Goal: Manage account settings

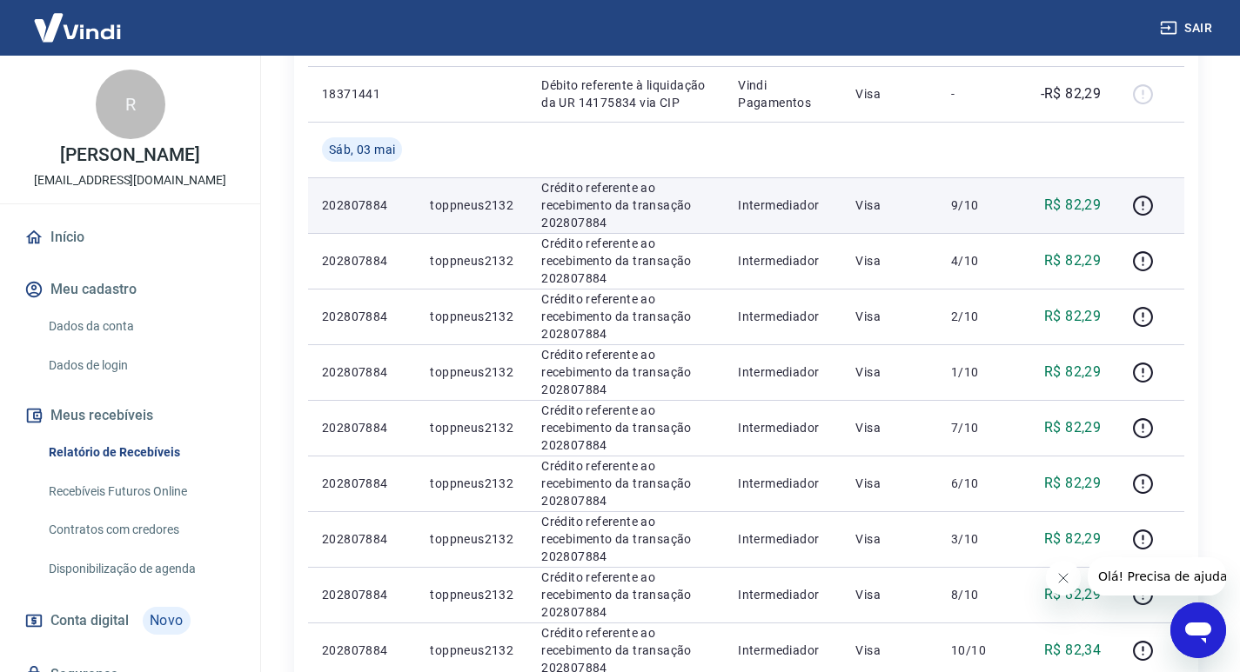
scroll to position [314, 0]
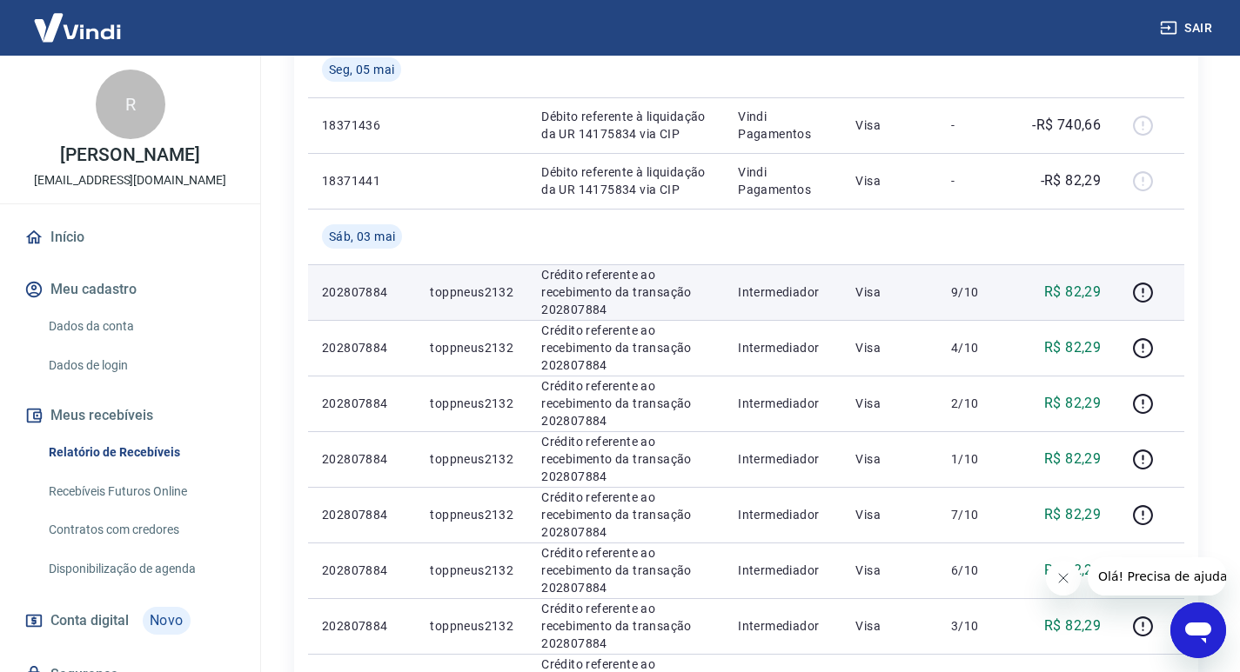
click at [1086, 291] on p "R$ 82,29" at bounding box center [1072, 292] width 57 height 21
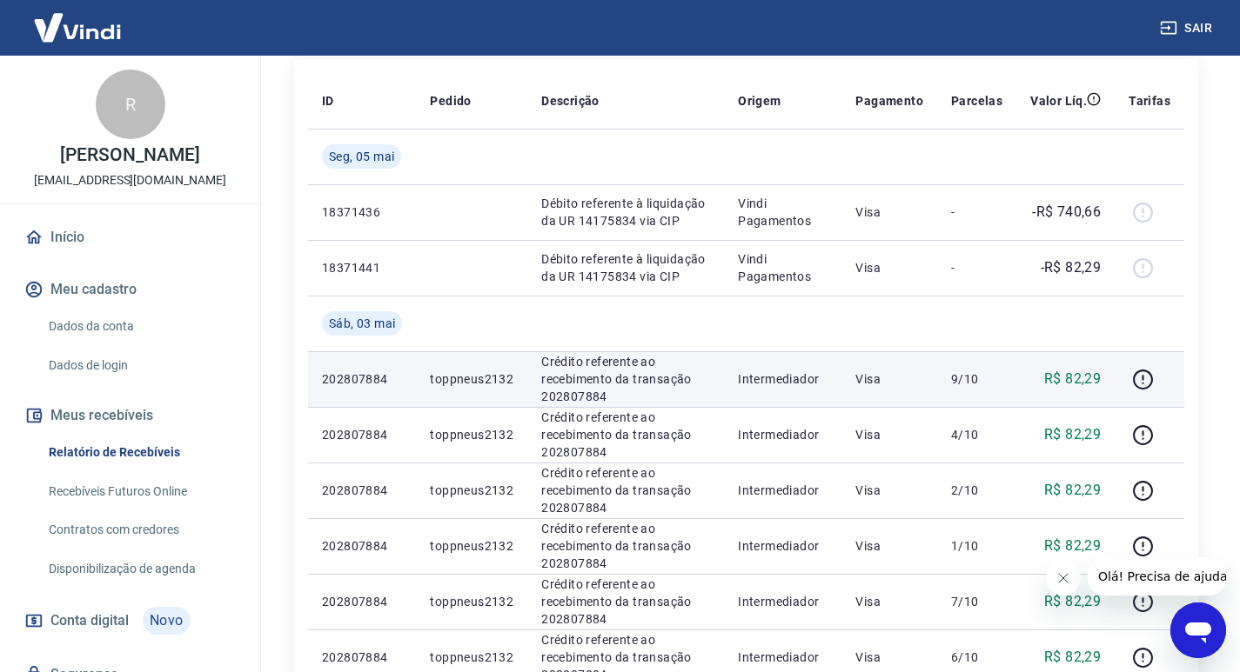
scroll to position [140, 0]
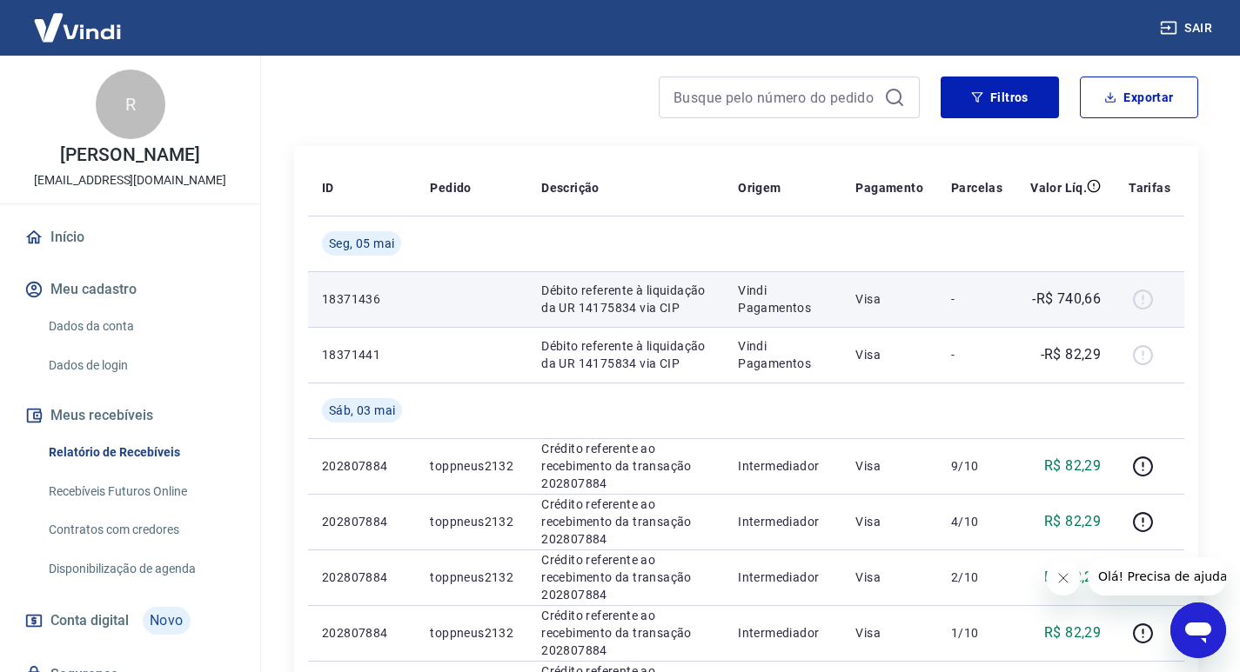
click at [628, 304] on p "Débito referente à liquidação da UR 14175834 via CIP" at bounding box center [625, 299] width 169 height 35
click at [1139, 300] on div at bounding box center [1149, 299] width 42 height 28
click at [1140, 300] on div at bounding box center [1149, 299] width 42 height 28
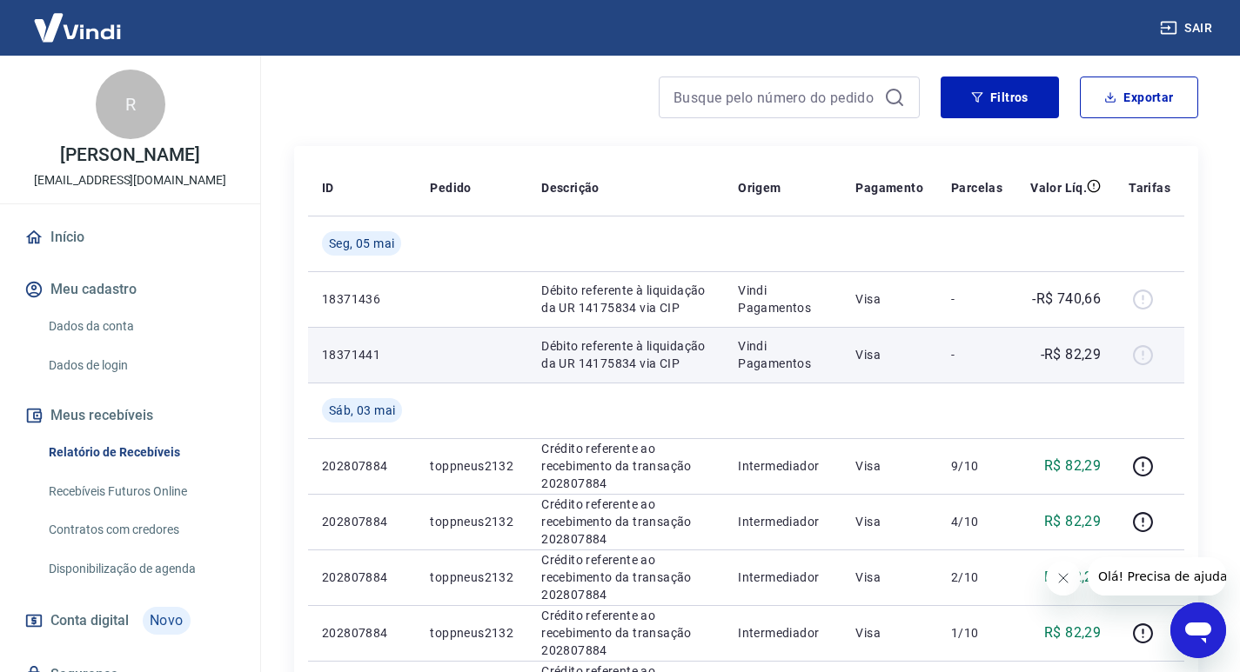
click at [1146, 359] on div at bounding box center [1149, 355] width 42 height 28
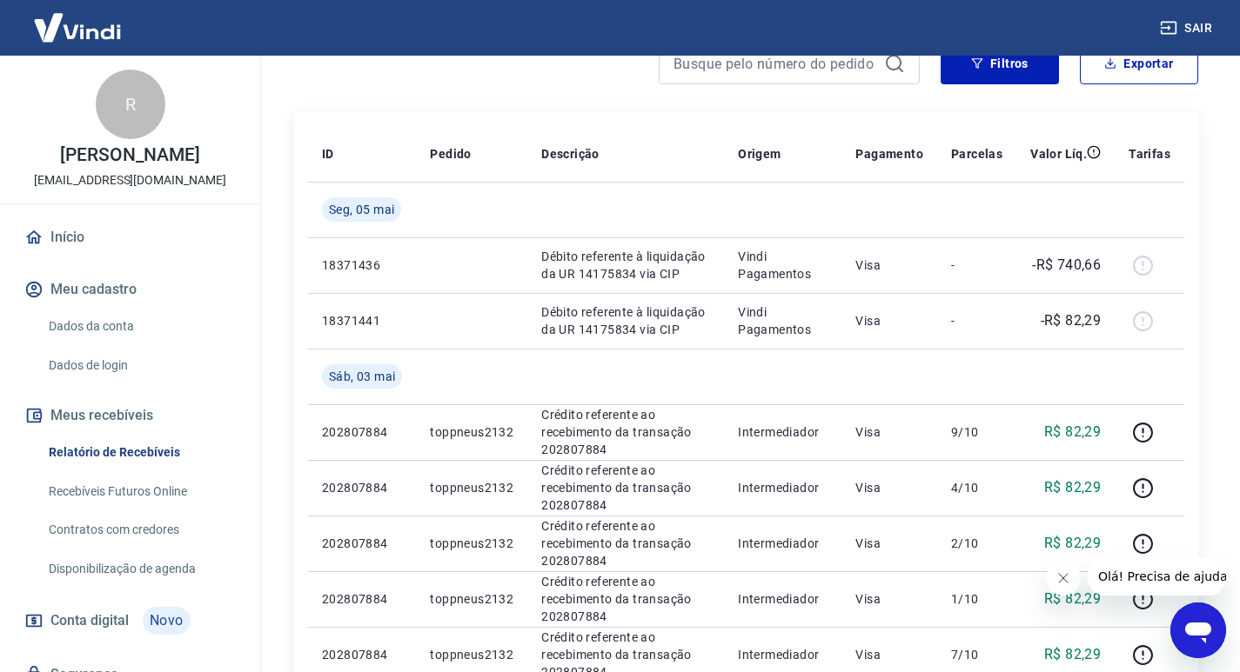
scroll to position [74, 0]
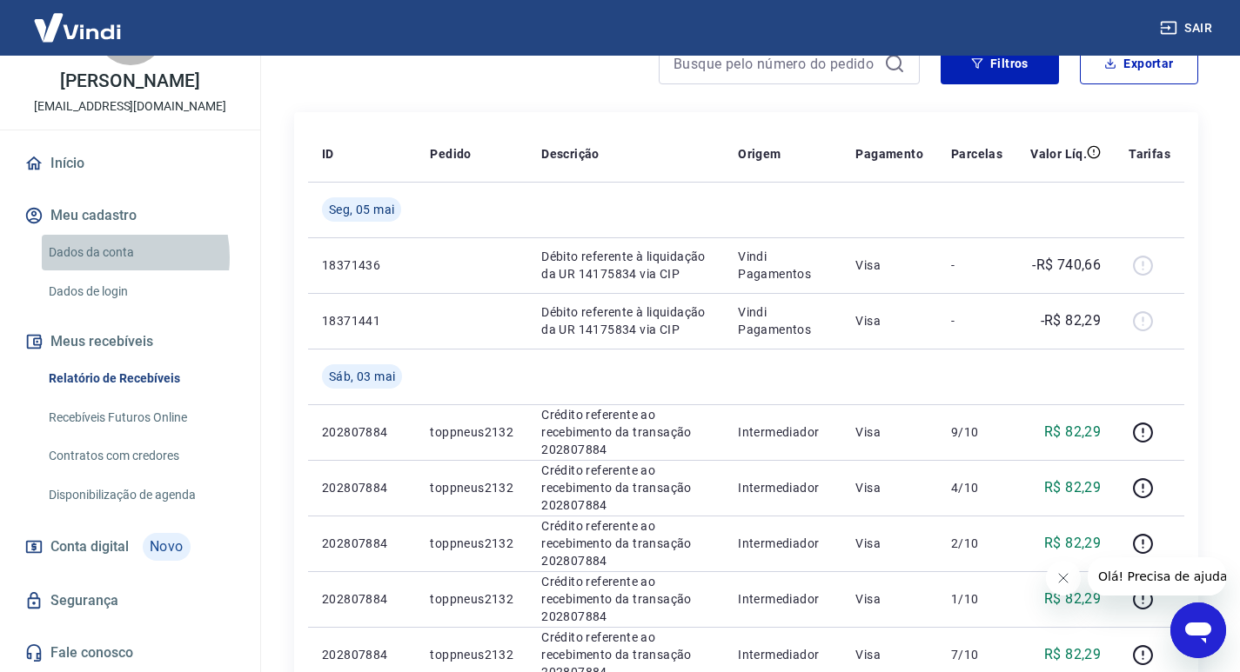
click at [105, 257] on link "Dados da conta" at bounding box center [140, 253] width 197 height 36
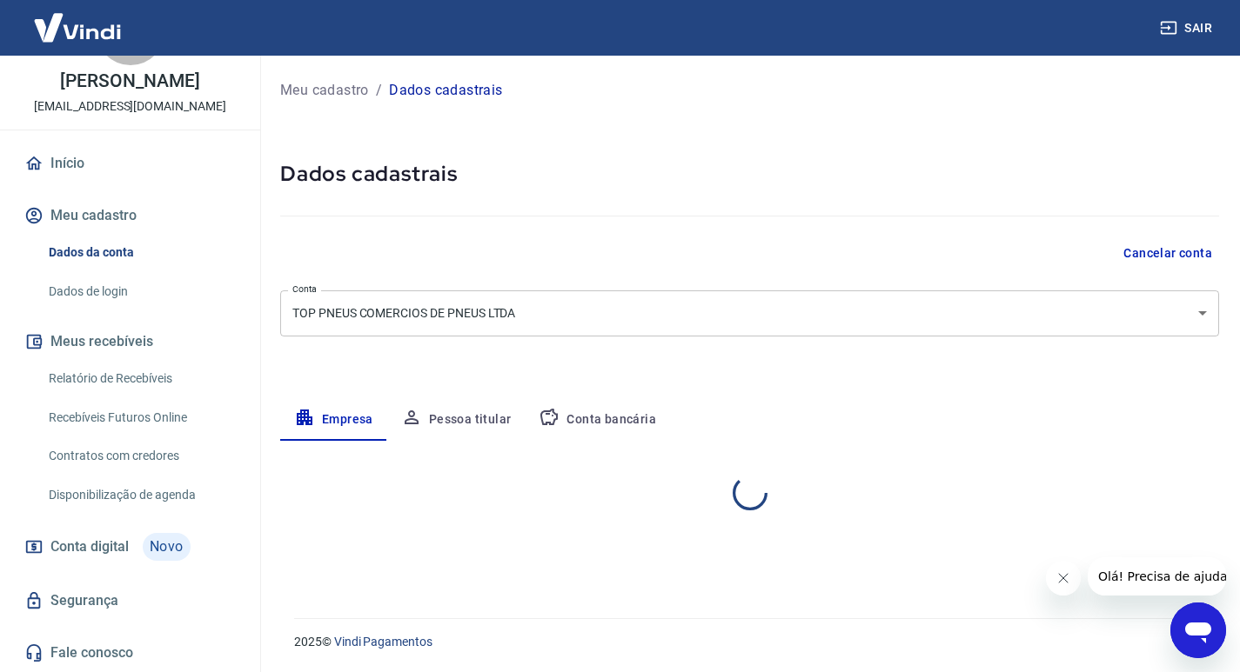
select select "PB"
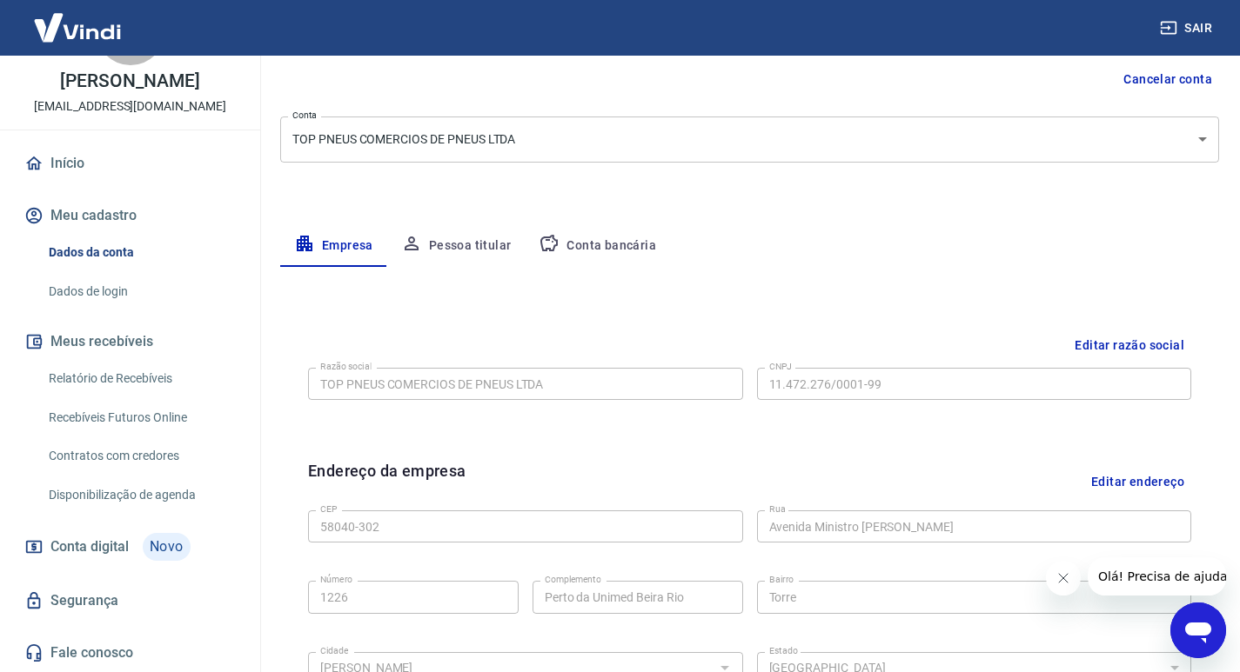
scroll to position [261, 0]
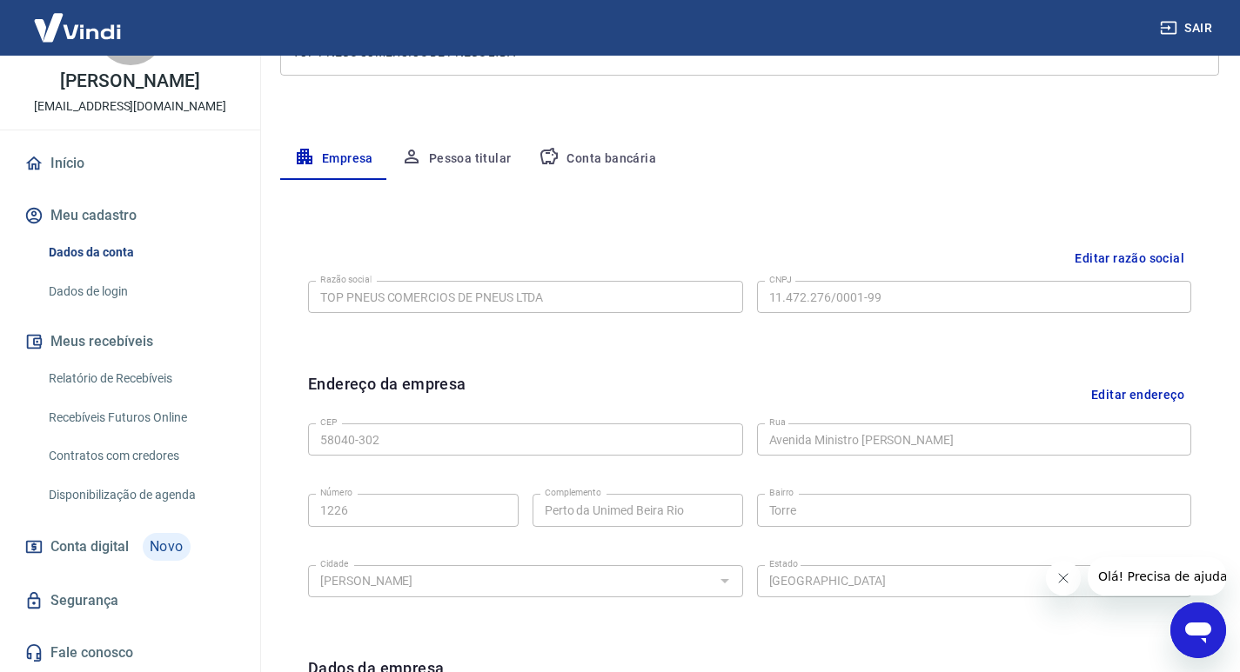
click at [585, 154] on button "Conta bancária" at bounding box center [597, 159] width 145 height 42
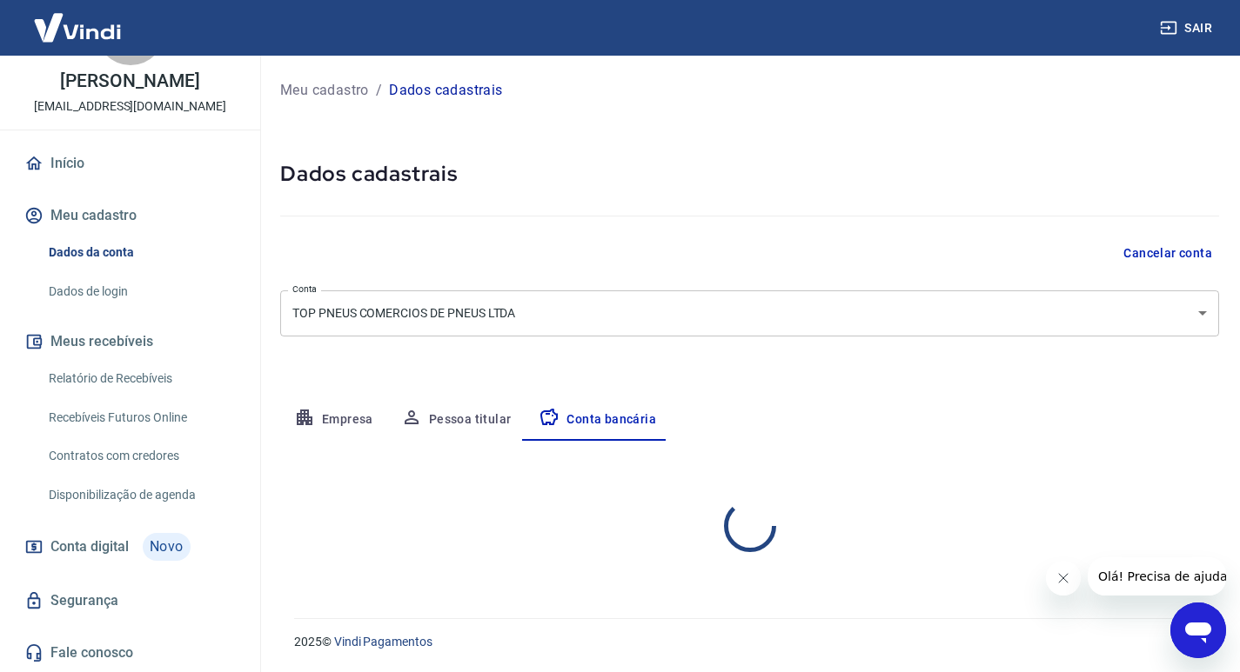
scroll to position [0, 0]
select select "1"
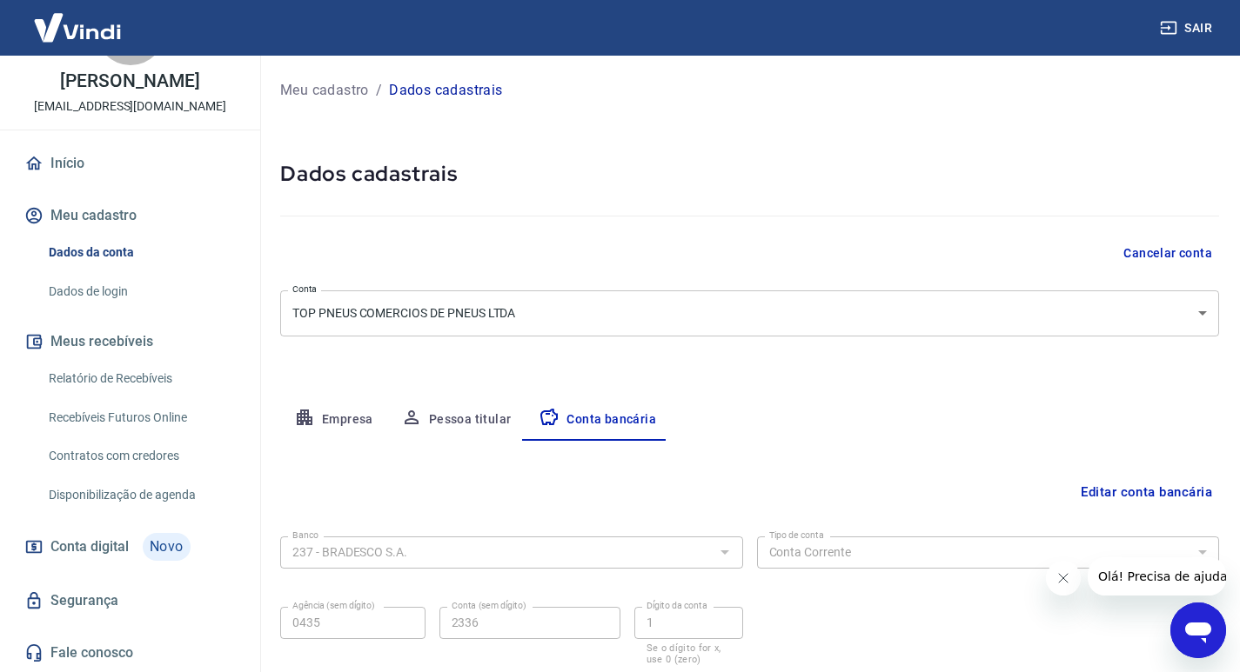
scroll to position [120, 0]
